Goal: Navigation & Orientation: Find specific page/section

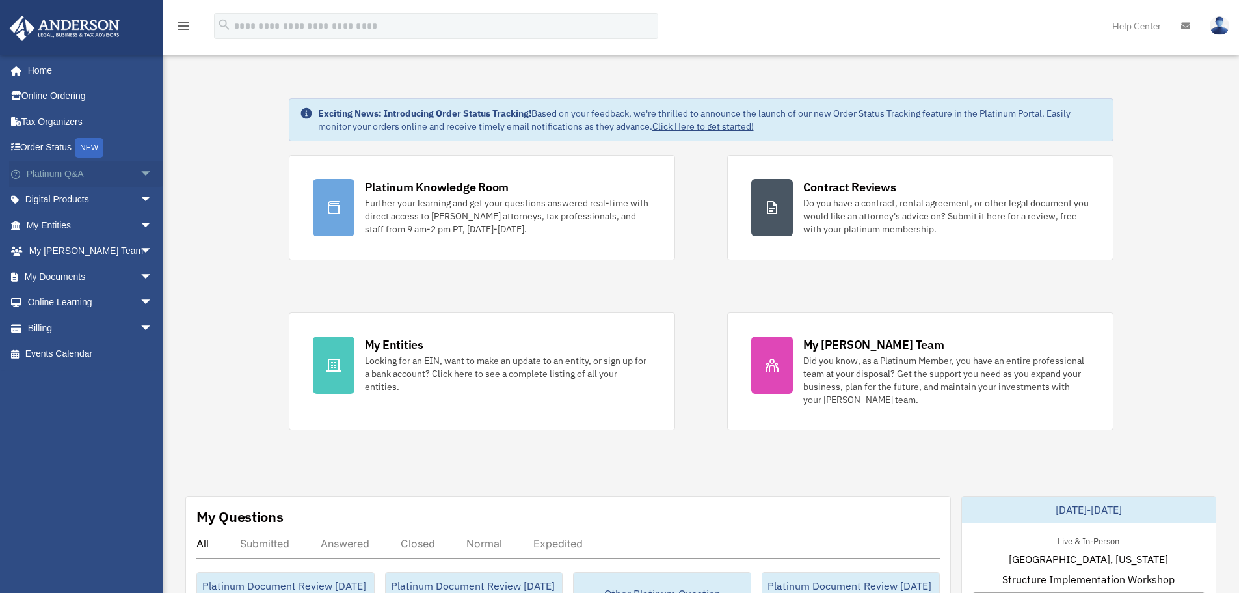
click at [63, 171] on link "Platinum Q&A arrow_drop_down" at bounding box center [90, 174] width 163 height 26
click at [140, 171] on span "arrow_drop_down" at bounding box center [153, 174] width 26 height 27
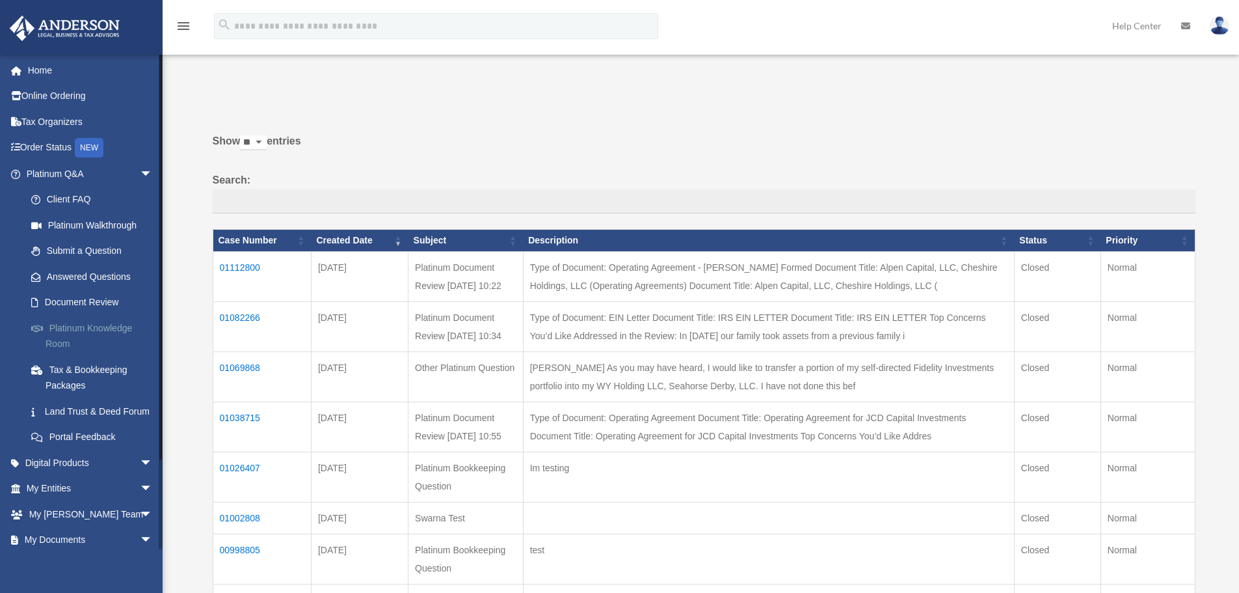
click at [100, 331] on link "Platinum Knowledge Room" at bounding box center [95, 336] width 154 height 42
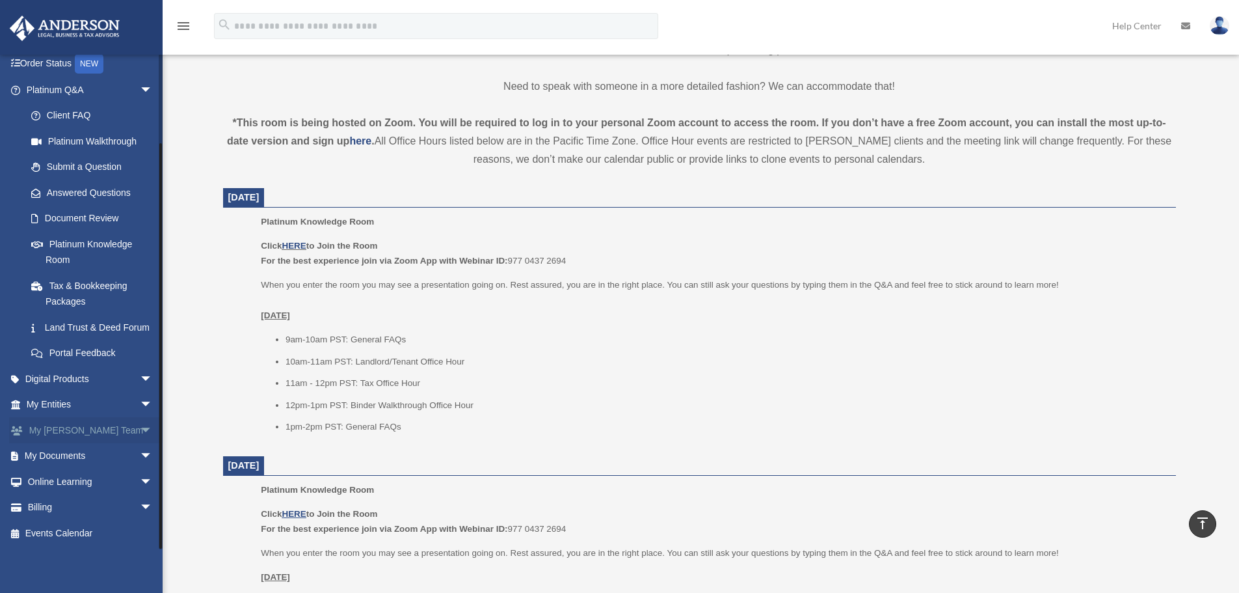
scroll to position [100, 0]
drag, startPoint x: 135, startPoint y: 482, endPoint x: 128, endPoint y: 478, distance: 7.9
click at [140, 482] on span "arrow_drop_down" at bounding box center [153, 481] width 26 height 27
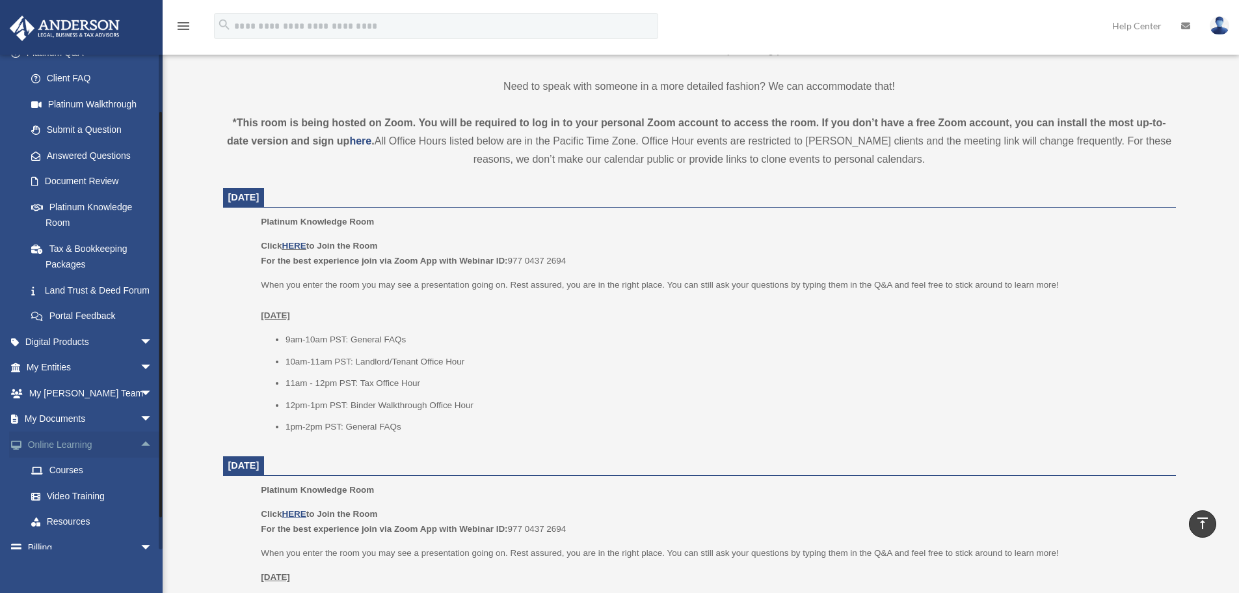
scroll to position [177, 0]
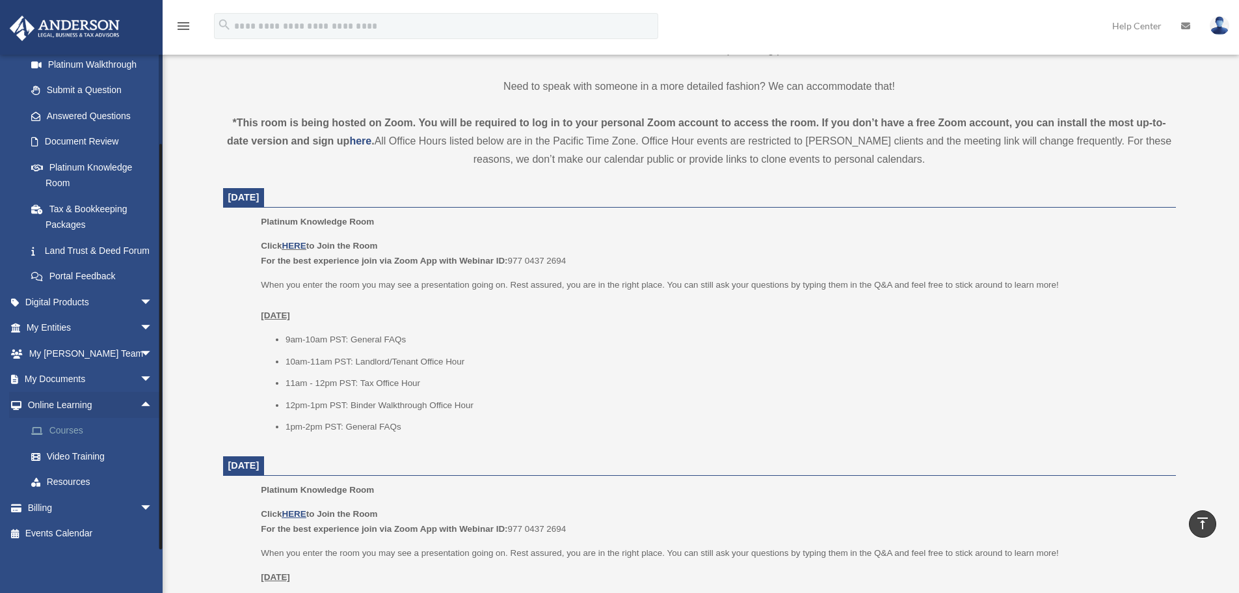
click at [62, 435] on link "Courses" at bounding box center [95, 431] width 154 height 26
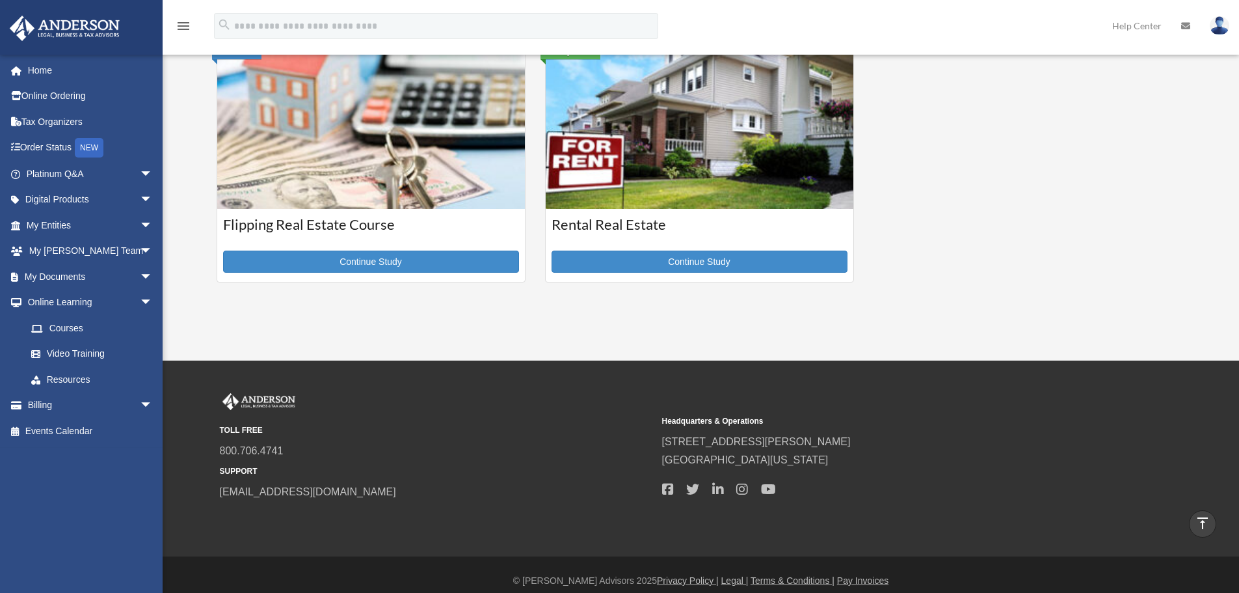
scroll to position [586, 0]
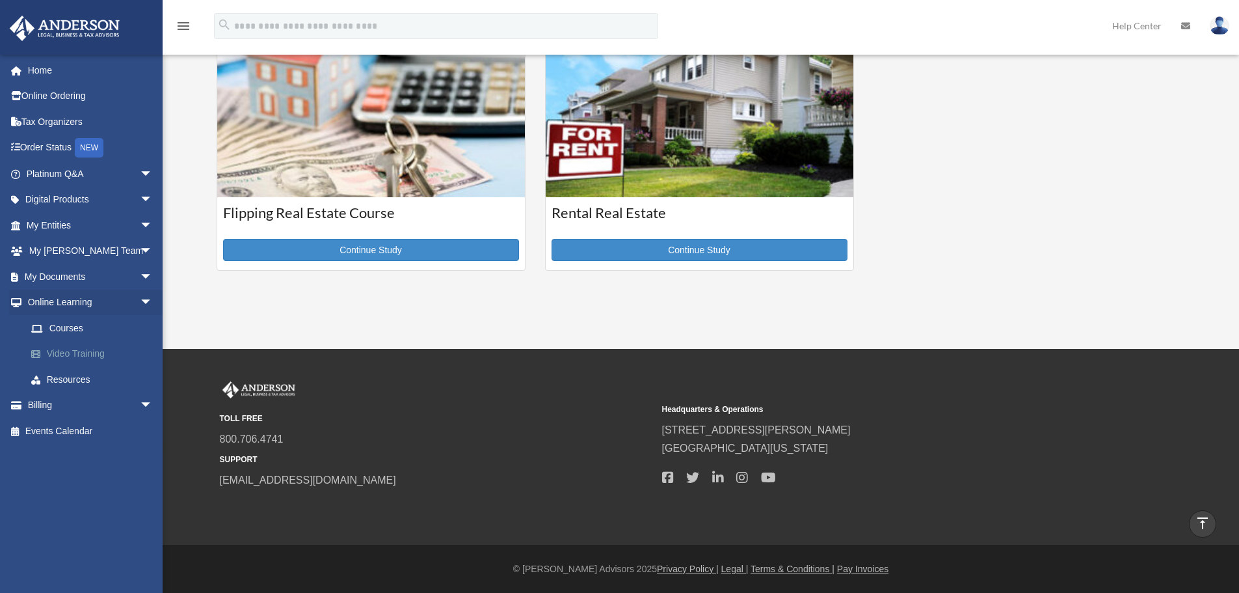
click at [65, 357] on link "Video Training" at bounding box center [95, 354] width 154 height 26
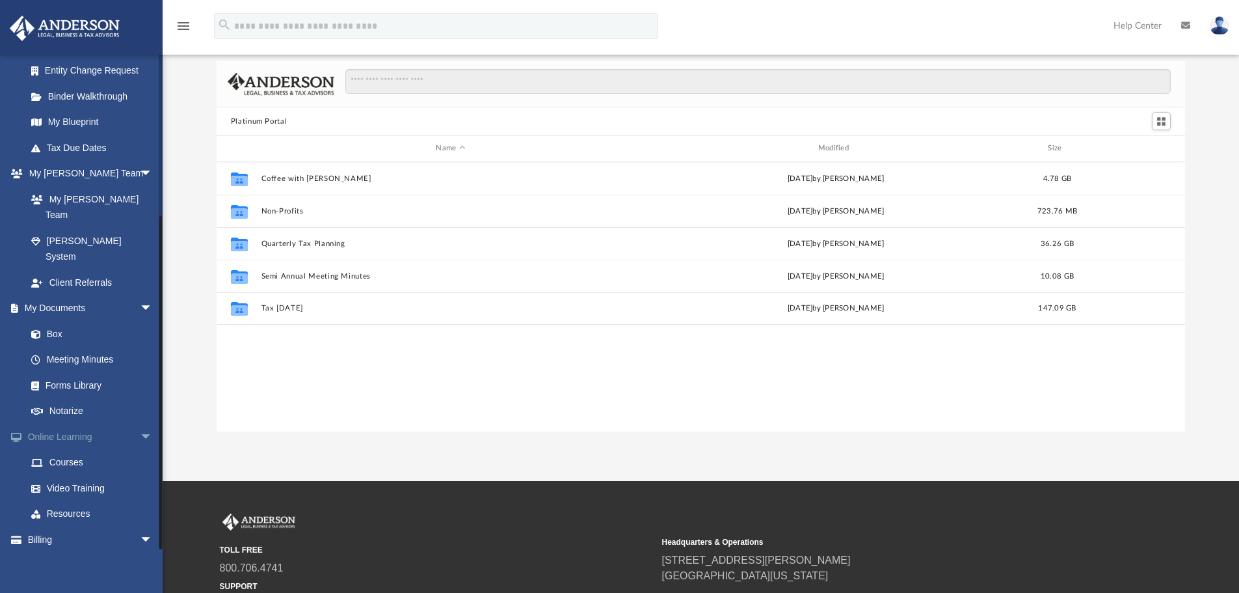
scroll to position [150, 0]
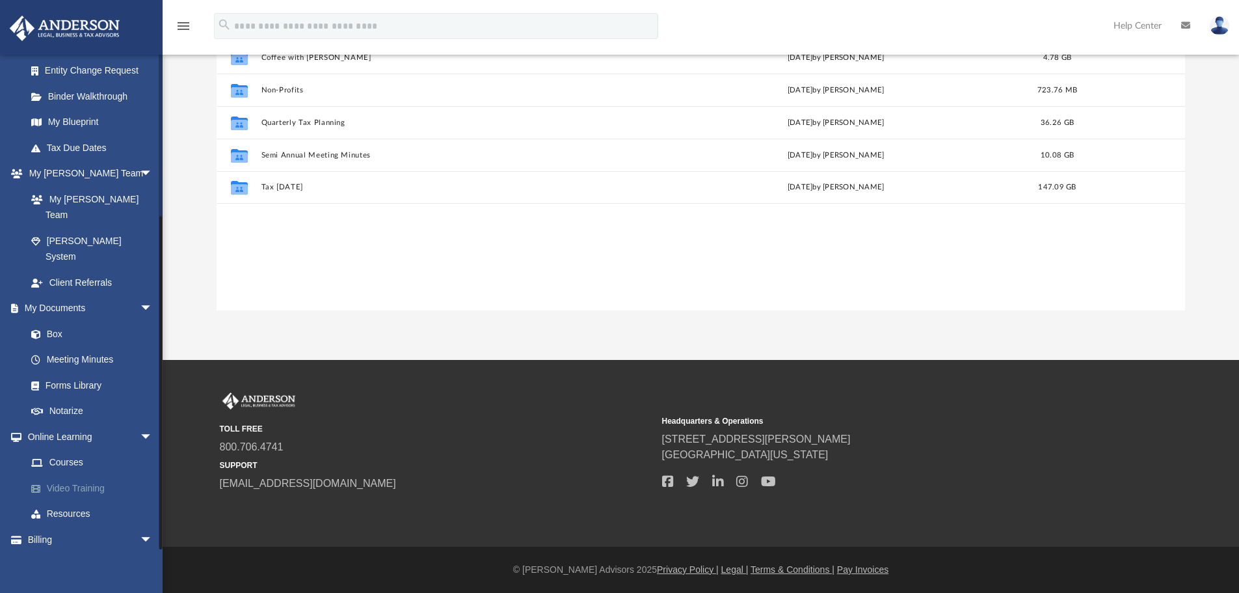
drag, startPoint x: 67, startPoint y: 481, endPoint x: 87, endPoint y: 463, distance: 26.7
click at [67, 501] on link "Resources" at bounding box center [95, 514] width 154 height 26
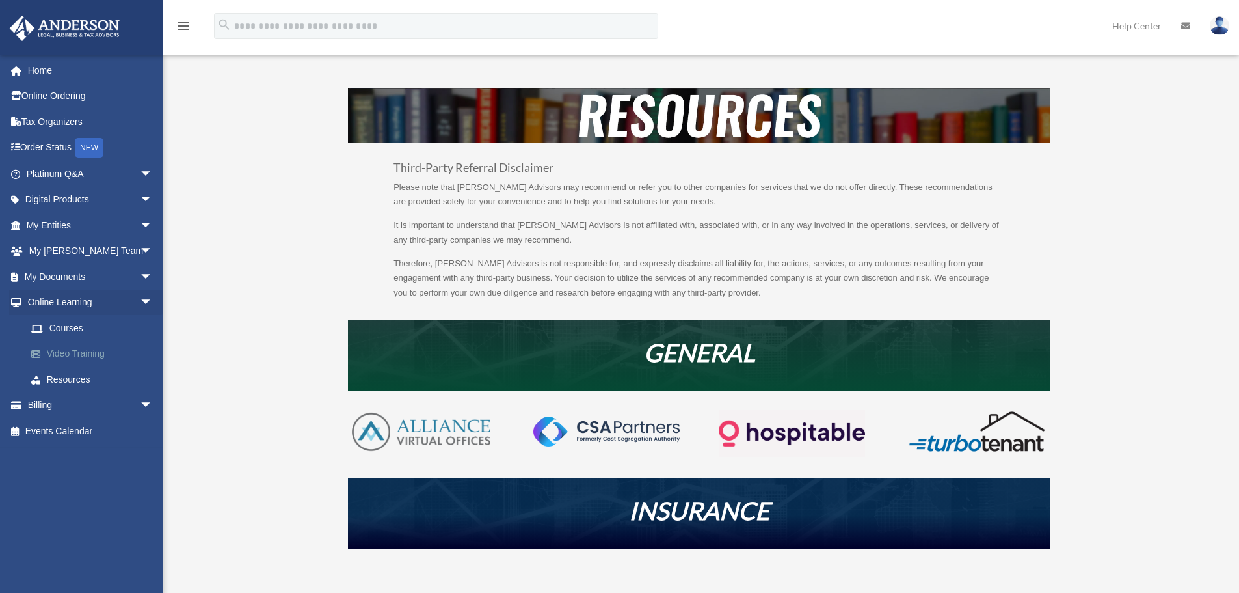
click at [63, 352] on link "Video Training" at bounding box center [95, 354] width 154 height 26
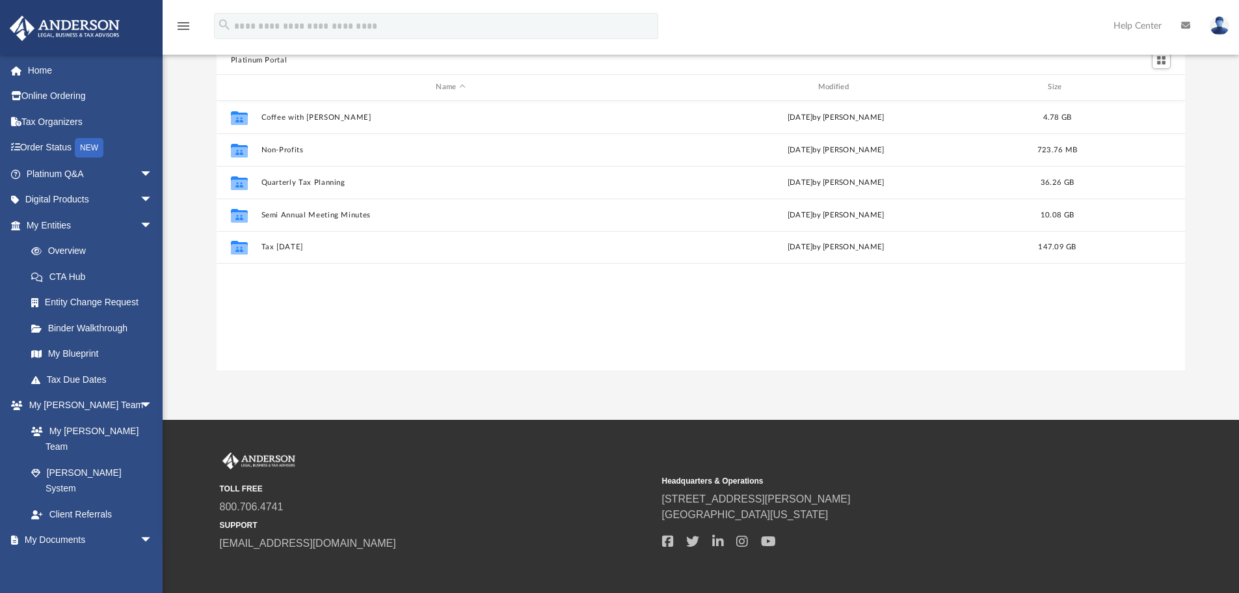
scroll to position [85, 0]
